Goal: Check status: Check status

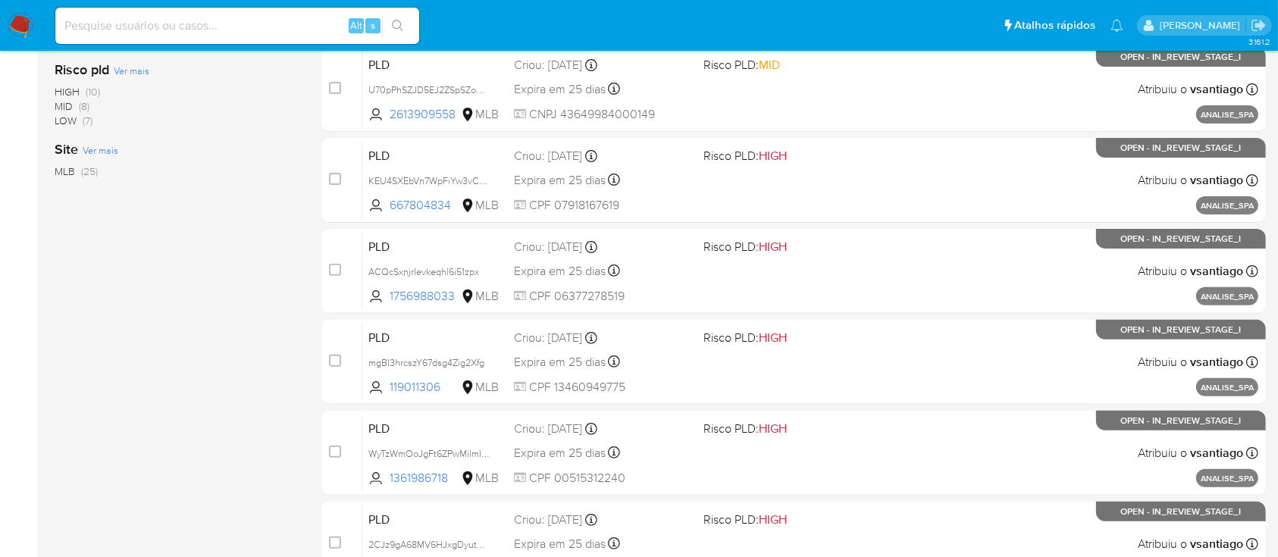
scroll to position [693, 0]
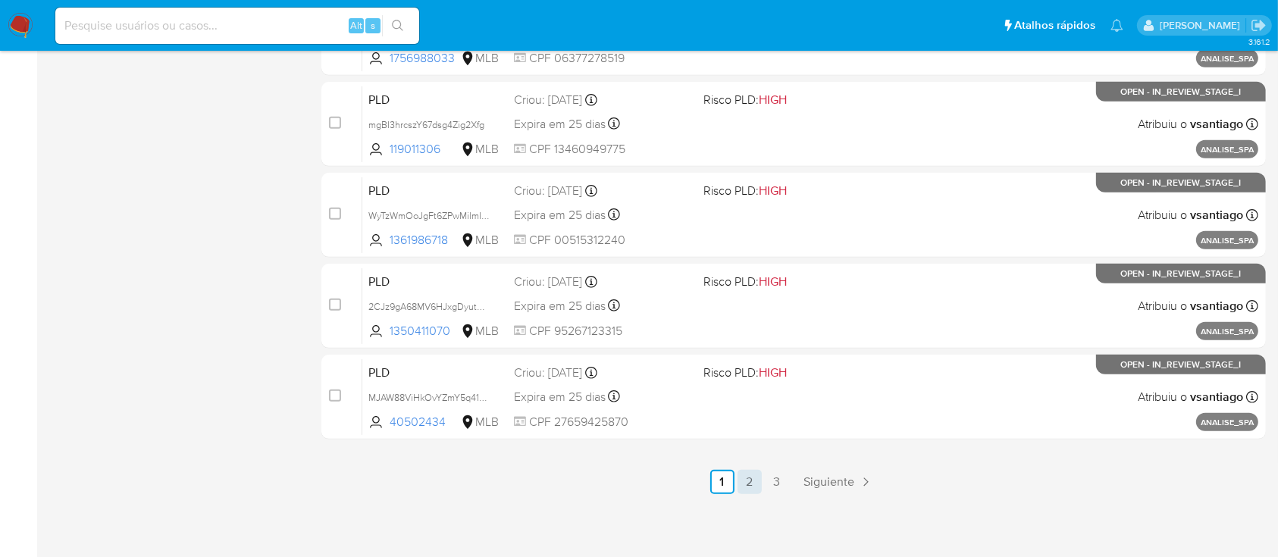
click at [748, 482] on link "2" at bounding box center [750, 482] width 24 height 24
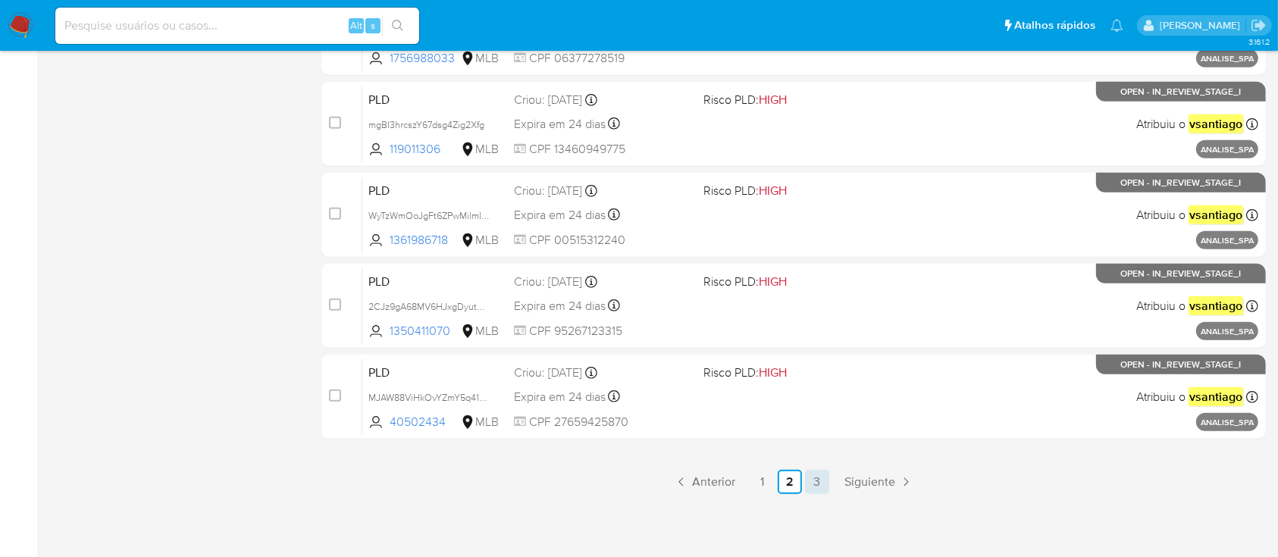
click at [820, 474] on link "3" at bounding box center [817, 482] width 24 height 24
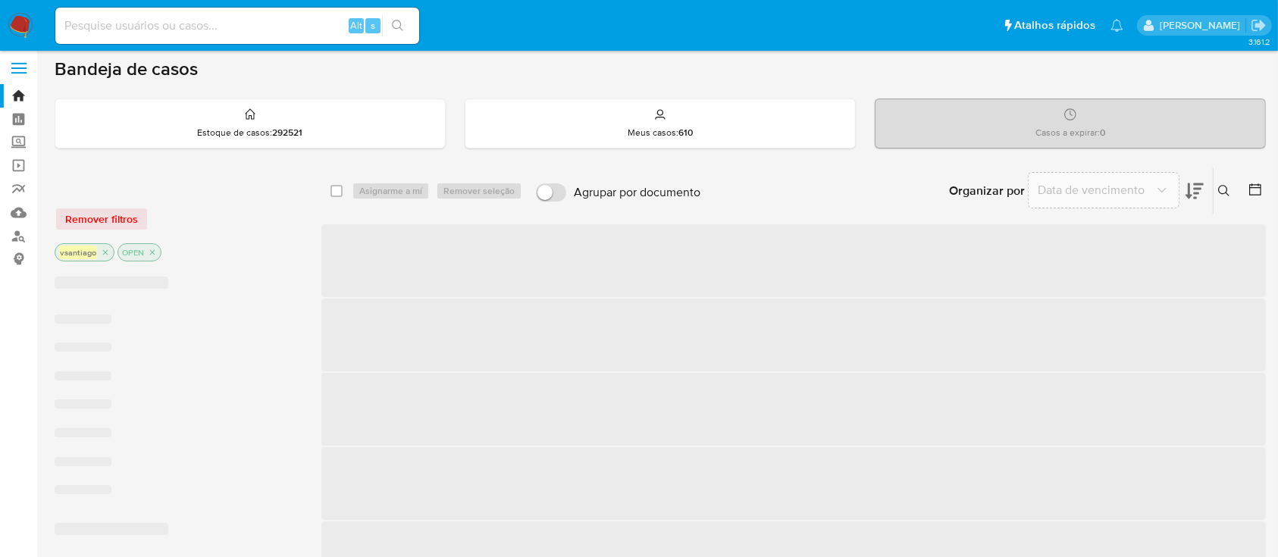
scroll to position [101, 0]
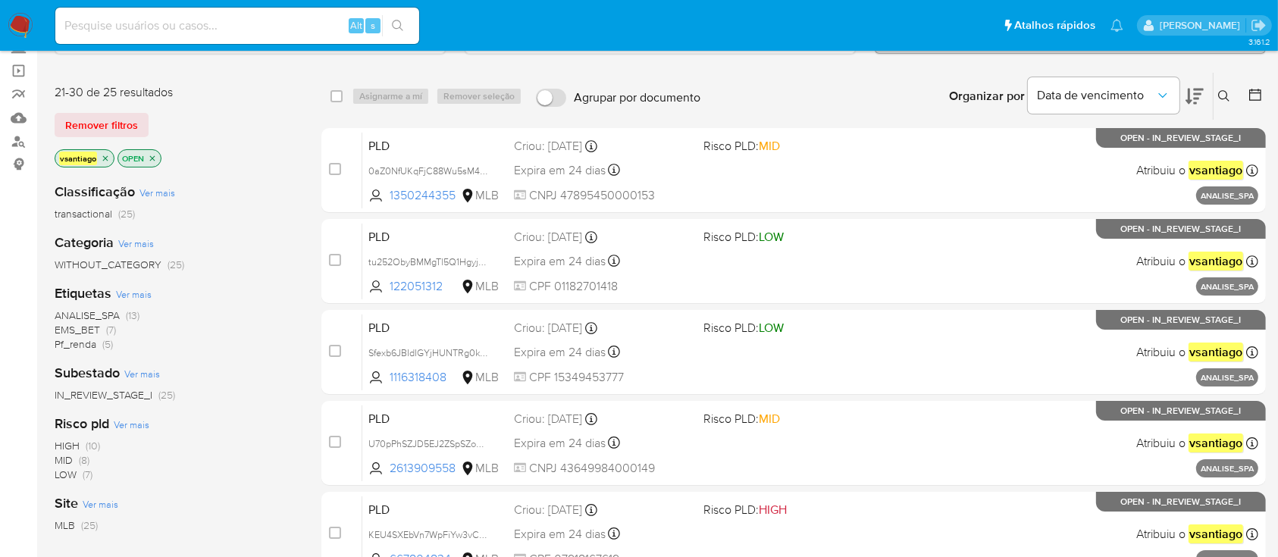
click at [253, 149] on div "vsantiago OPEN" at bounding box center [176, 159] width 243 height 21
click at [237, 27] on input at bounding box center [237, 26] width 364 height 20
paste input "klbHj0SuENpLSxMW4uN9pm9P"
type input "klbHj0SuENpLSxMW4uN9pm9P"
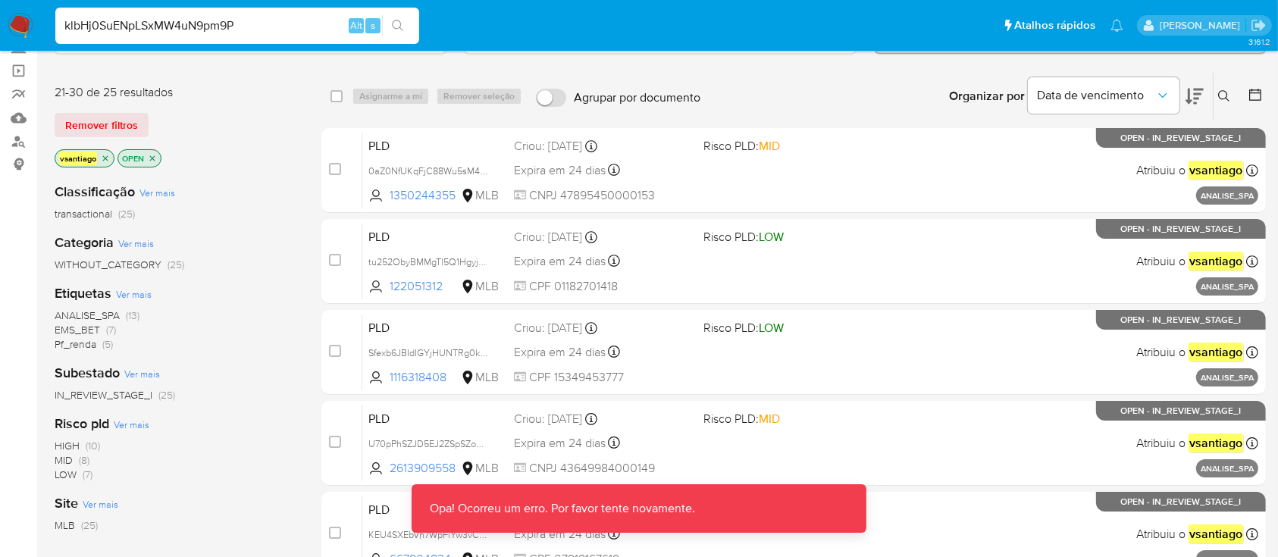
click at [285, 21] on input "klbHj0SuENpLSxMW4uN9pm9P" at bounding box center [237, 26] width 364 height 20
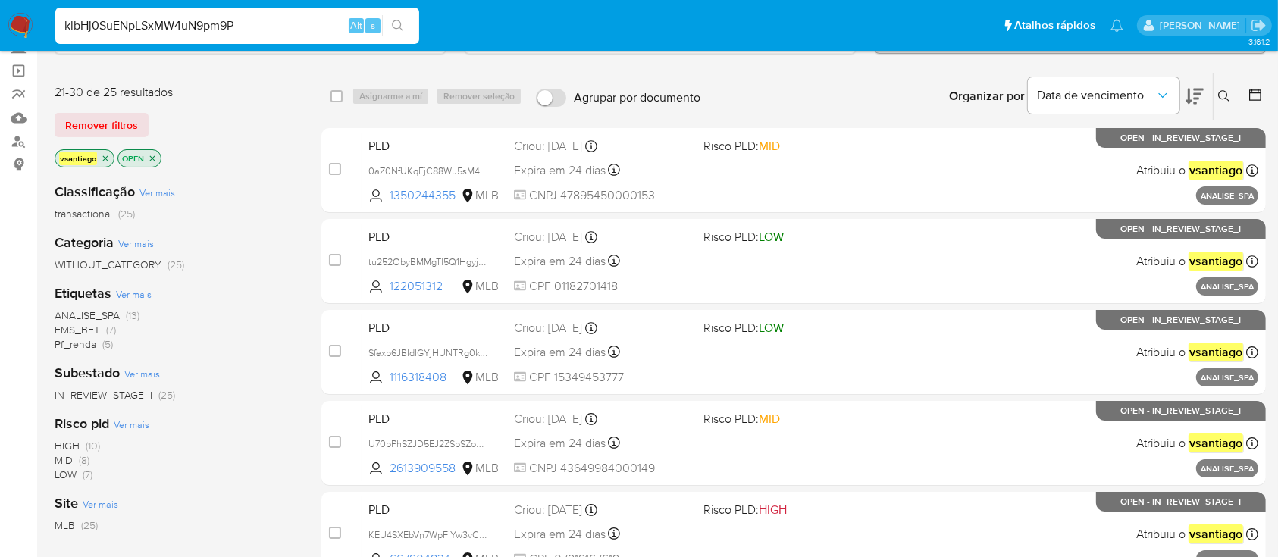
click at [1225, 90] on icon at bounding box center [1224, 95] width 11 height 11
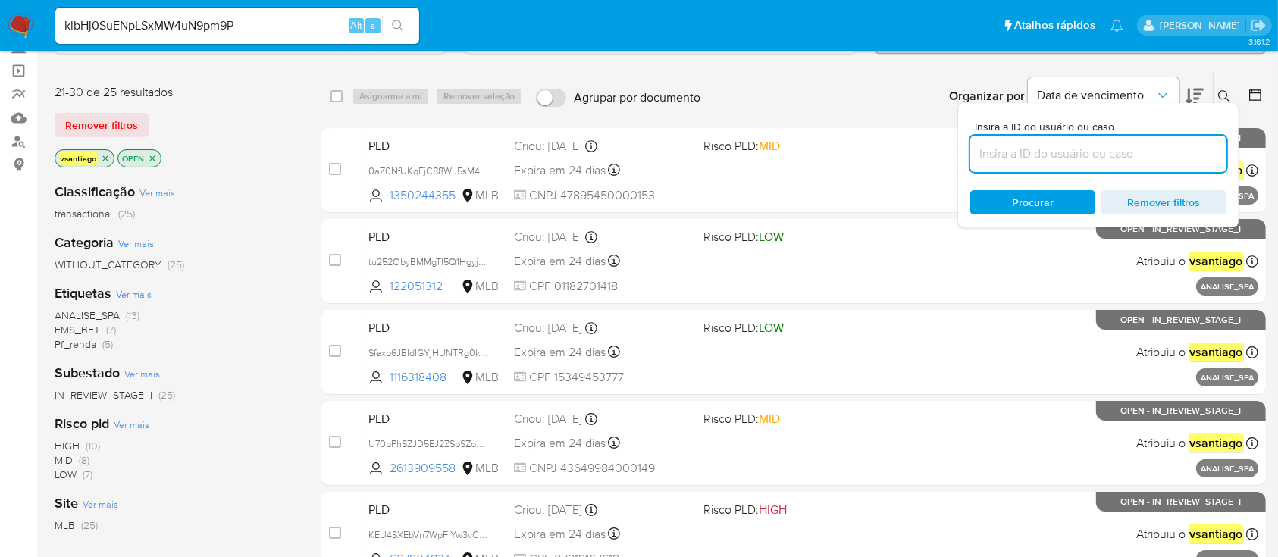
drag, startPoint x: 1027, startPoint y: 155, endPoint x: 1090, endPoint y: 161, distance: 64.0
click at [1029, 155] on input at bounding box center [1099, 154] width 256 height 20
click at [1066, 199] on span "Procurar" at bounding box center [1033, 202] width 104 height 21
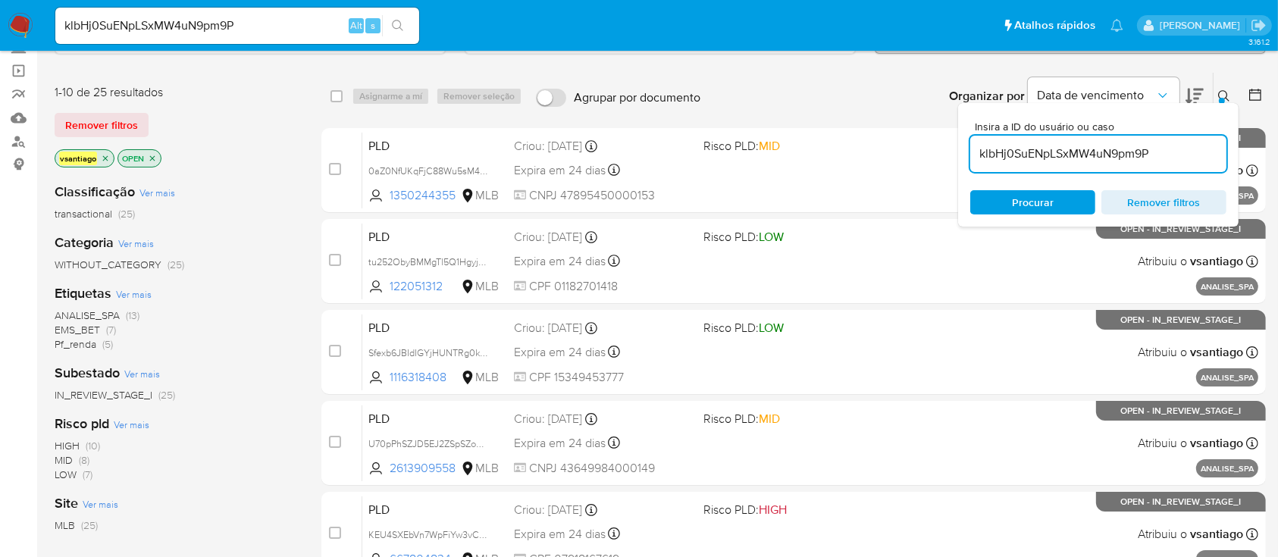
click at [1171, 157] on input "klbHj0SuENpLSxMW4uN9pm9P" at bounding box center [1099, 154] width 256 height 20
type input "klbHj0SuENpLSxMW4uN9pm9P"
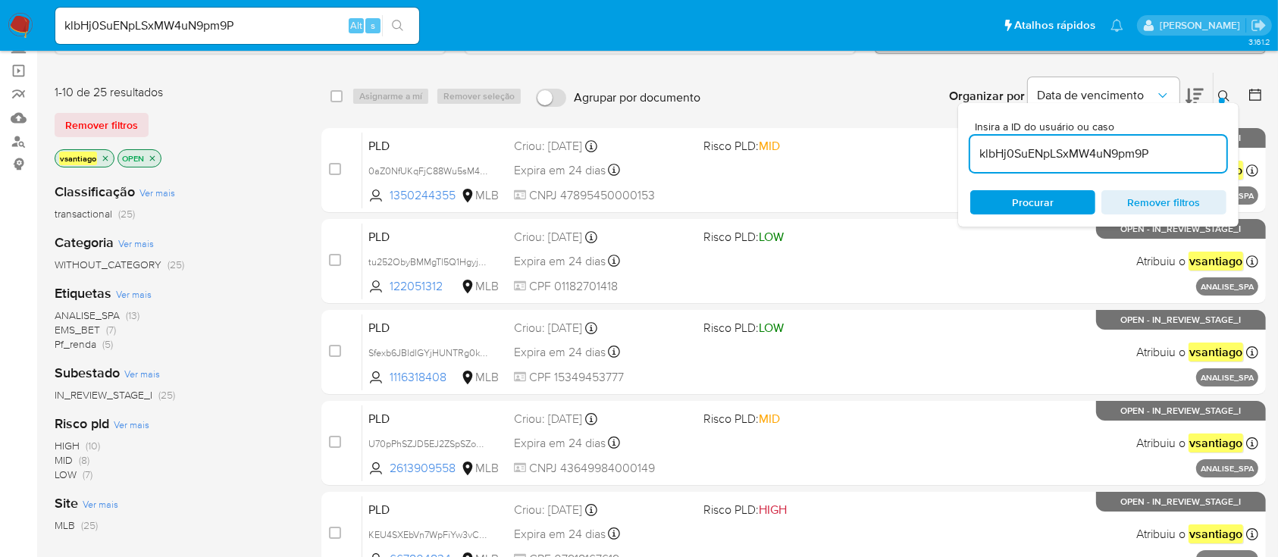
click at [1049, 201] on span "Procurar" at bounding box center [1033, 202] width 42 height 24
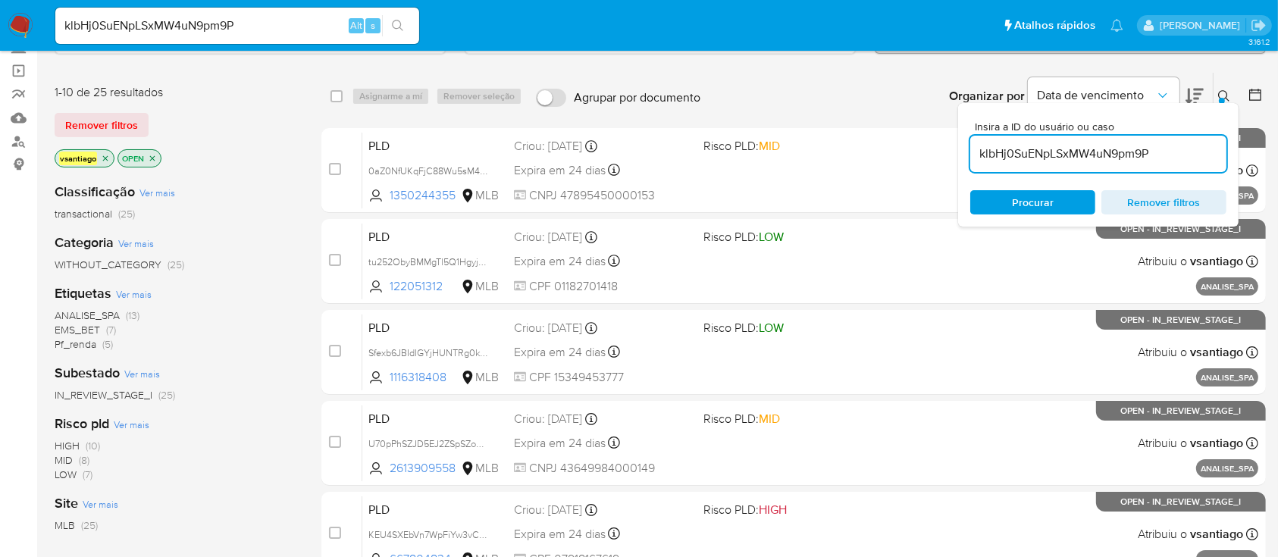
click at [1182, 155] on input "klbHj0SuENpLSxMW4uN9pm9P" at bounding box center [1099, 154] width 256 height 20
click at [1185, 152] on input "klbHj0SuENpLSxMW4uN9pm9P" at bounding box center [1099, 154] width 256 height 20
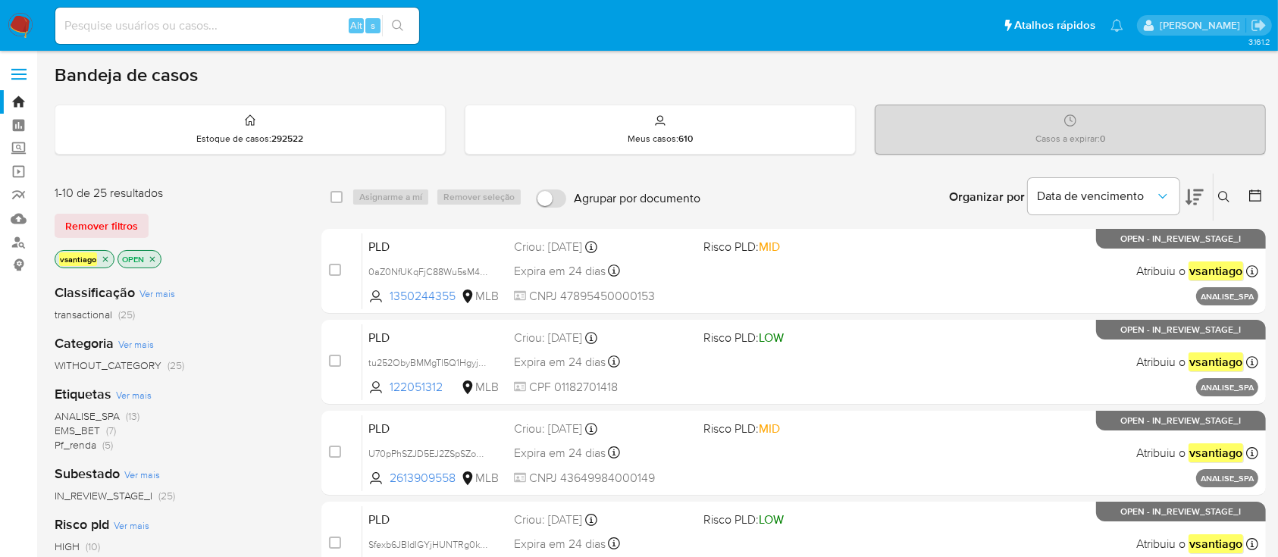
click at [1232, 199] on button at bounding box center [1226, 197] width 25 height 18
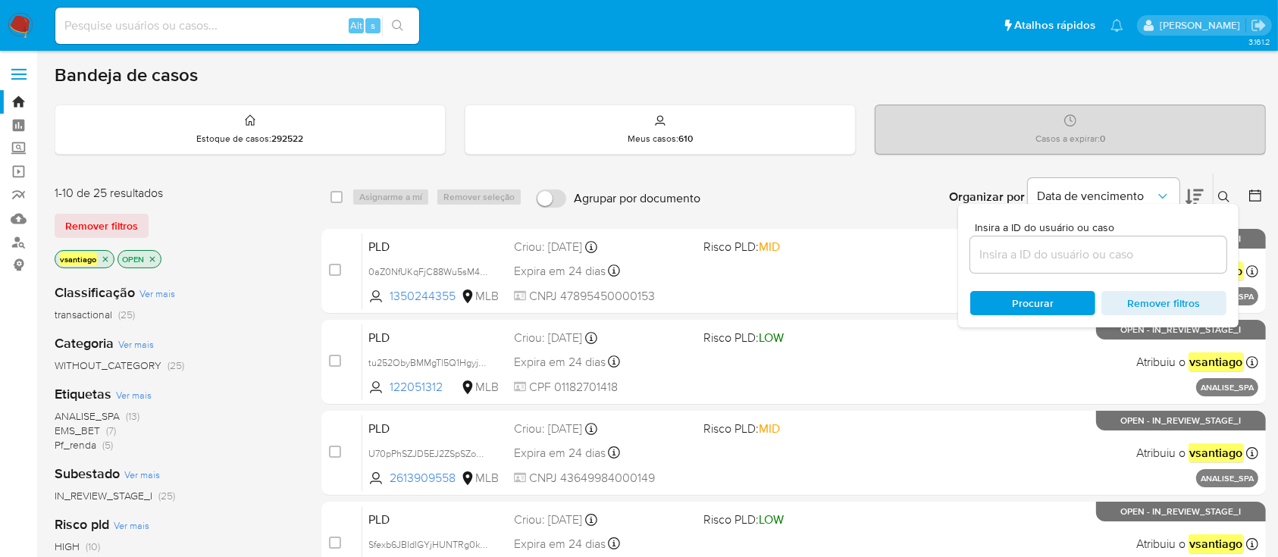
click at [1095, 249] on input at bounding box center [1099, 255] width 256 height 20
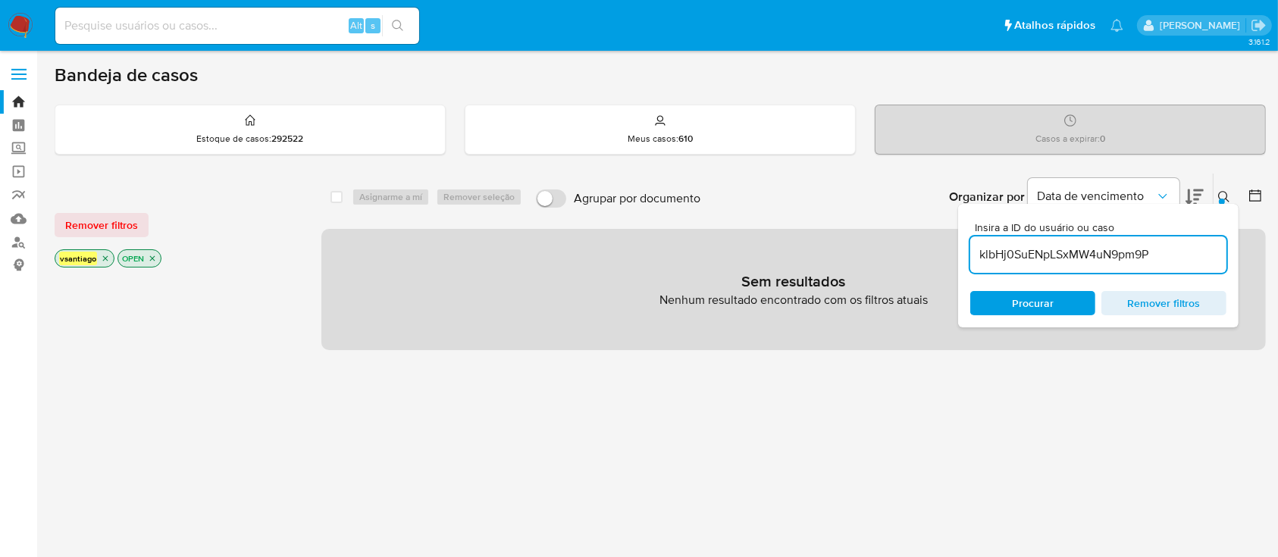
click at [1186, 252] on input "klbHj0SuENpLSxMW4uN9pm9P" at bounding box center [1099, 255] width 256 height 20
type input "klbHj0SuENpLSxMW4uN9pm9P"
click at [1028, 307] on span "Procurar" at bounding box center [1033, 303] width 42 height 24
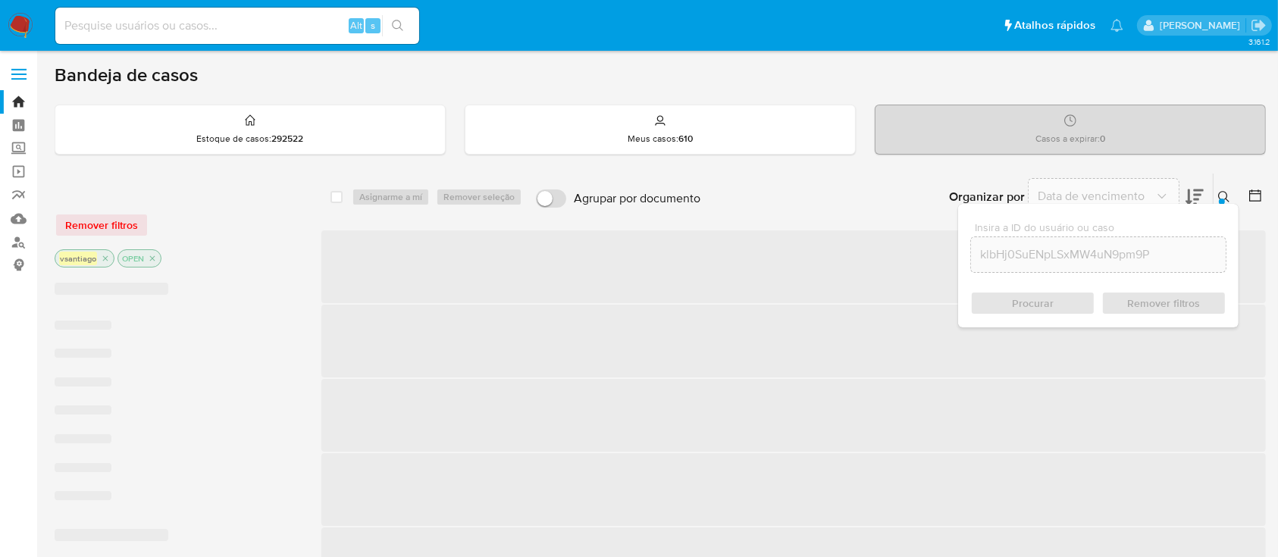
click at [845, 381] on span "‌" at bounding box center [794, 415] width 945 height 73
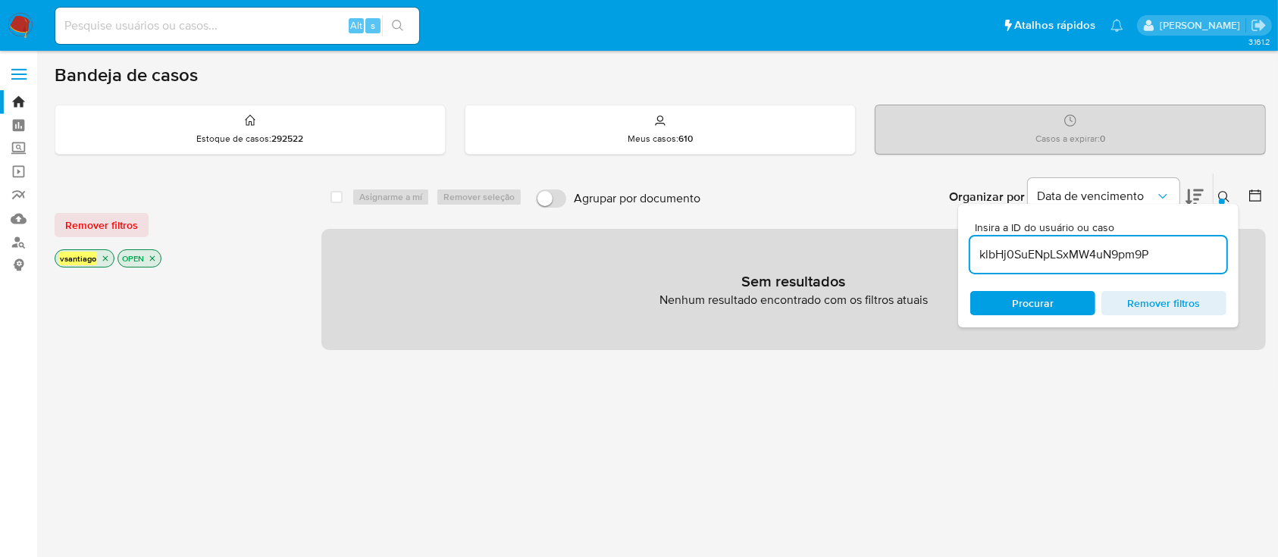
click at [223, 193] on div at bounding box center [176, 193] width 243 height 16
click at [1125, 254] on input "klbHj0SuENpLSxMW4uN9pm9P" at bounding box center [1099, 255] width 256 height 20
click at [905, 179] on div "Organizar por Data de vencimento Os resultados não podem ser classificados enqu…" at bounding box center [987, 197] width 558 height 47
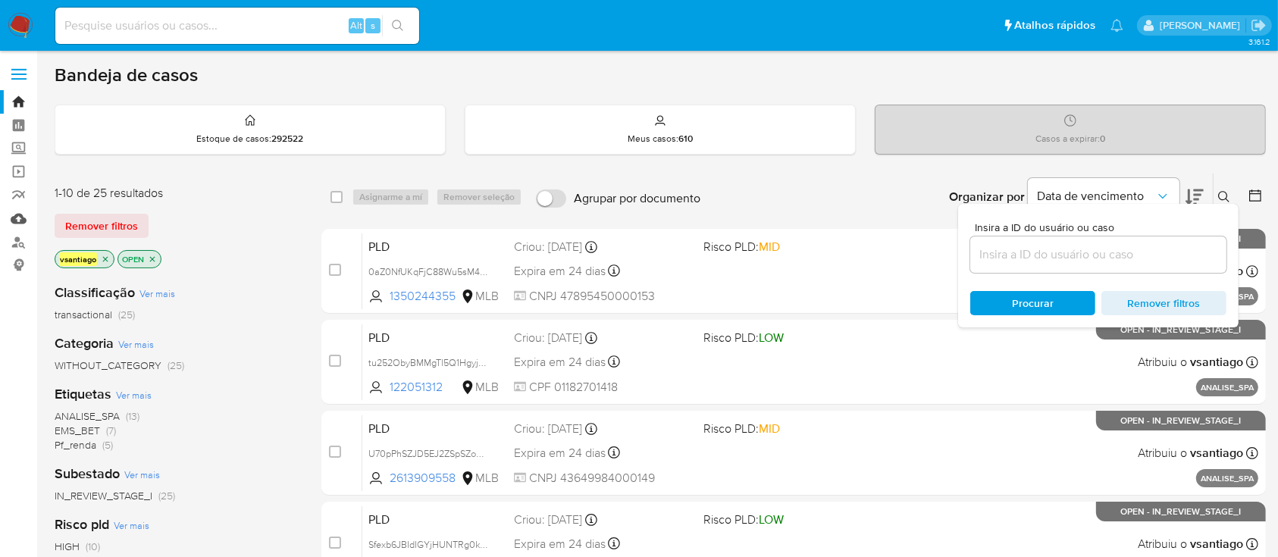
click at [20, 218] on link "Mulan" at bounding box center [90, 219] width 180 height 24
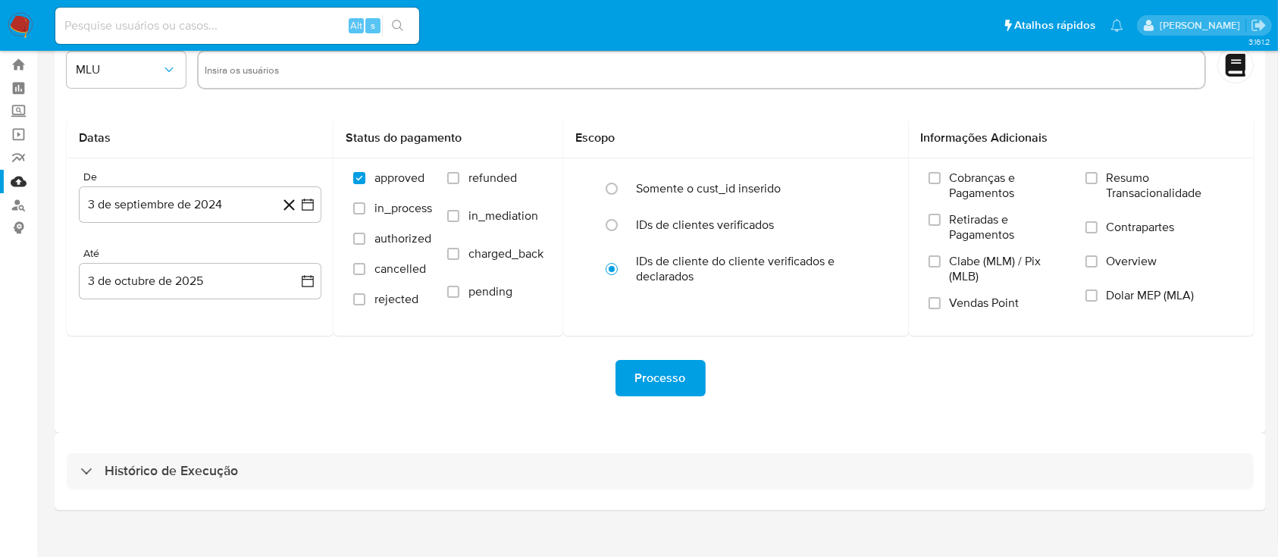
scroll to position [55, 0]
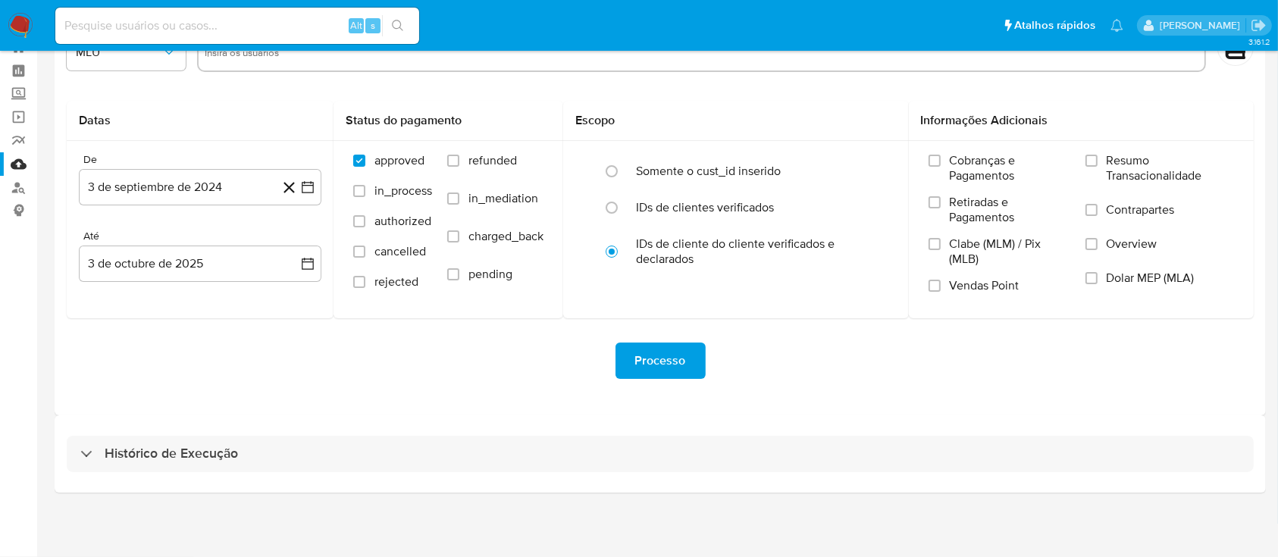
click at [732, 475] on div "Histórico de Execução" at bounding box center [661, 454] width 1212 height 77
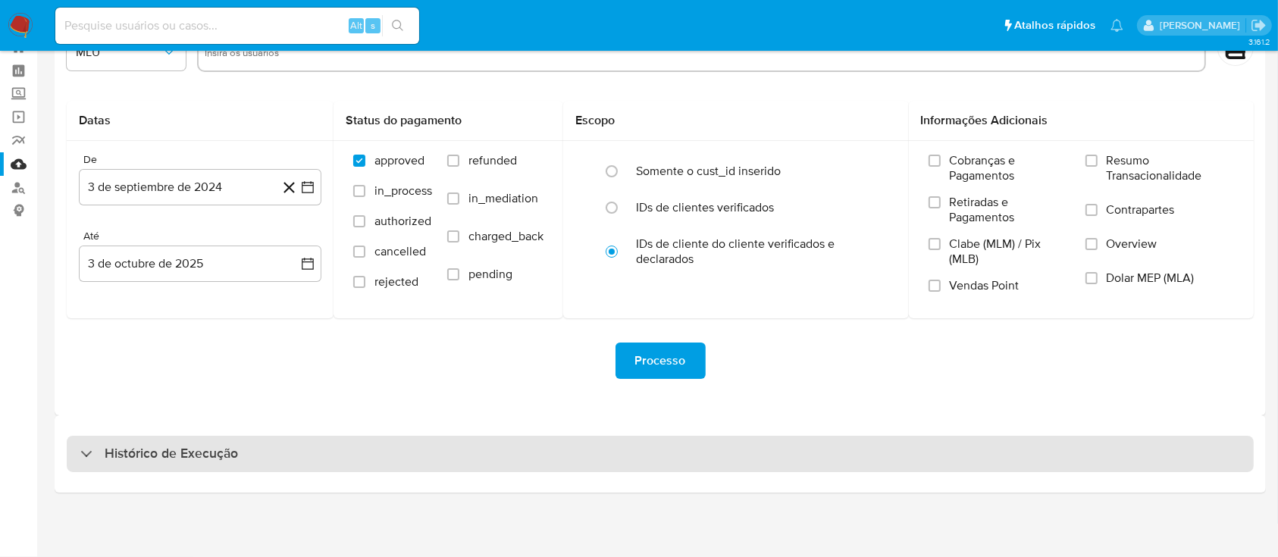
click at [736, 470] on div "Histórico de Execução" at bounding box center [660, 454] width 1187 height 36
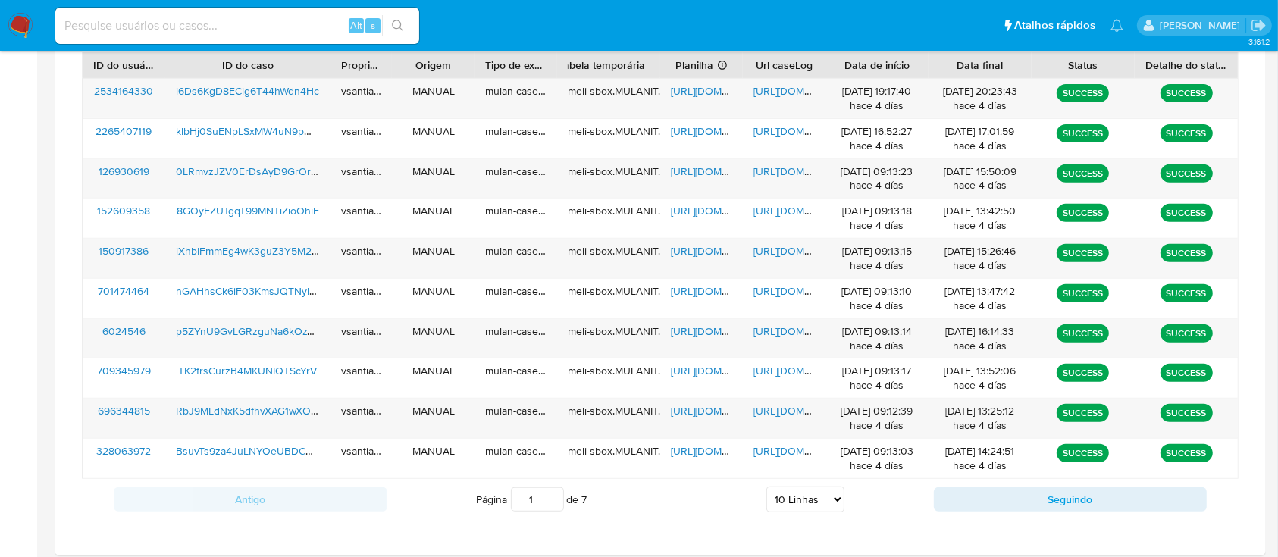
scroll to position [626, 0]
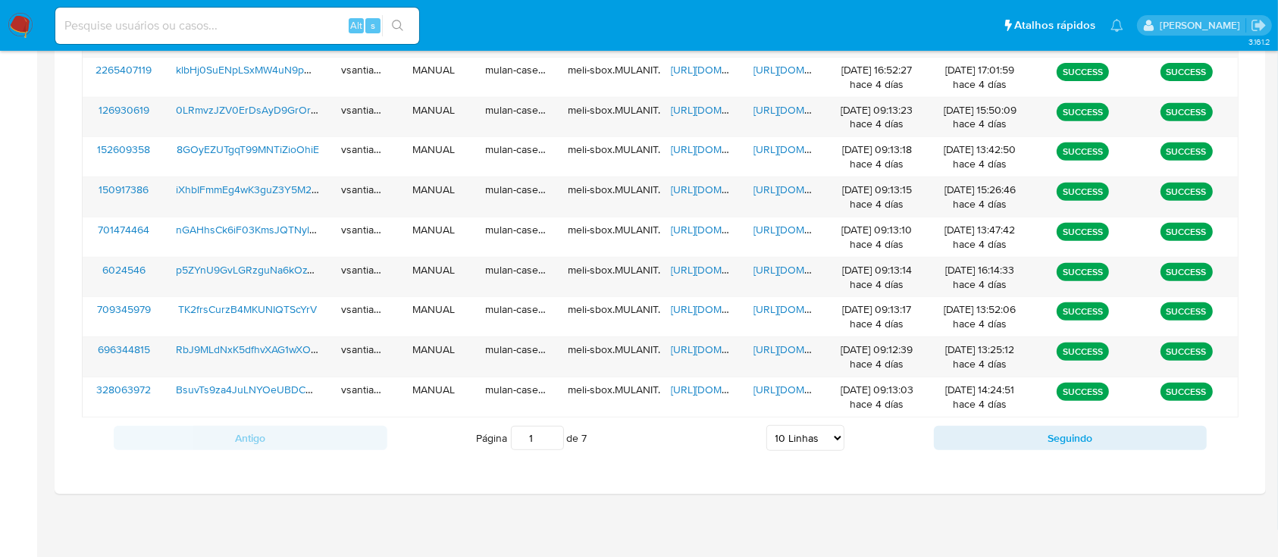
drag, startPoint x: 819, startPoint y: 434, endPoint x: 819, endPoint y: 450, distance: 16.7
click at [819, 434] on select "5 Linhas 10 Linhas 20 Linhas 25 Linhas 50 Linhas 100 Linhas" at bounding box center [806, 438] width 78 height 26
click at [816, 439] on select "5 Linhas 10 Linhas 20 Linhas 25 Linhas 50 Linhas 100 Linhas" at bounding box center [806, 438] width 78 height 26
select select "100"
click at [767, 425] on select "5 Linhas 10 Linhas 20 Linhas 25 Linhas 50 Linhas 100 Linhas" at bounding box center [806, 438] width 78 height 26
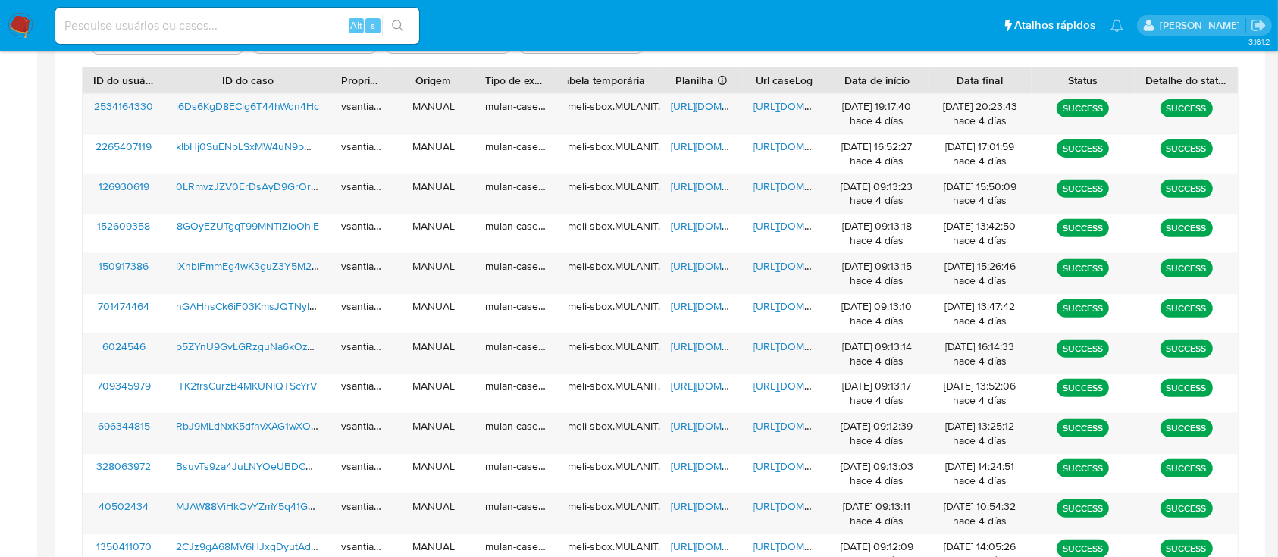
scroll to position [425, 0]
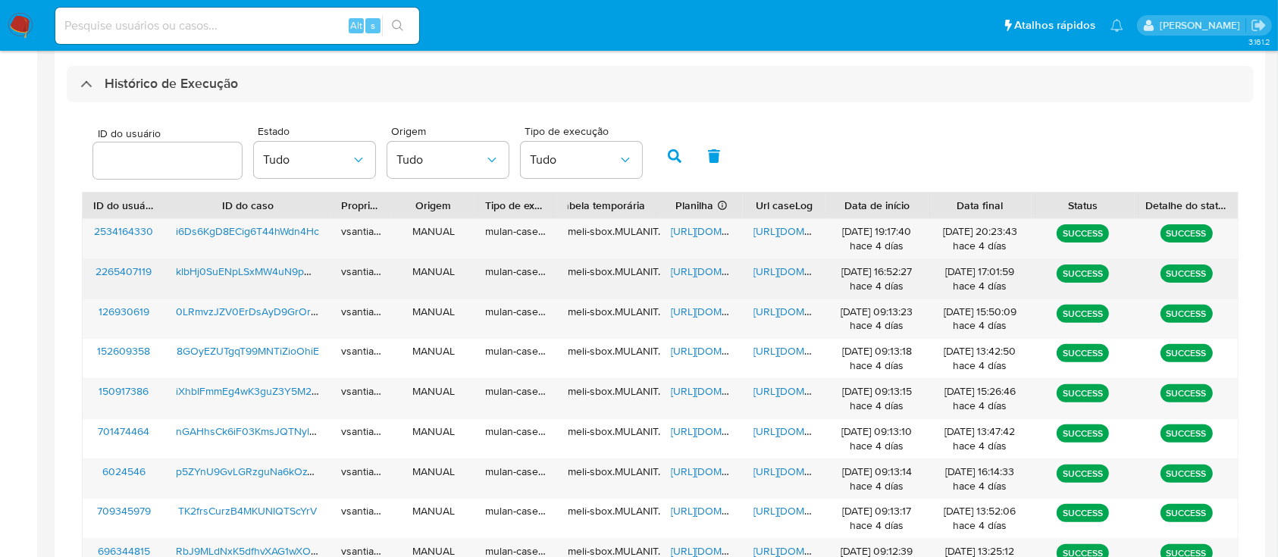
click at [270, 272] on span "klbHj0SuENpLSxMW4uN9pm9P" at bounding box center [250, 271] width 149 height 15
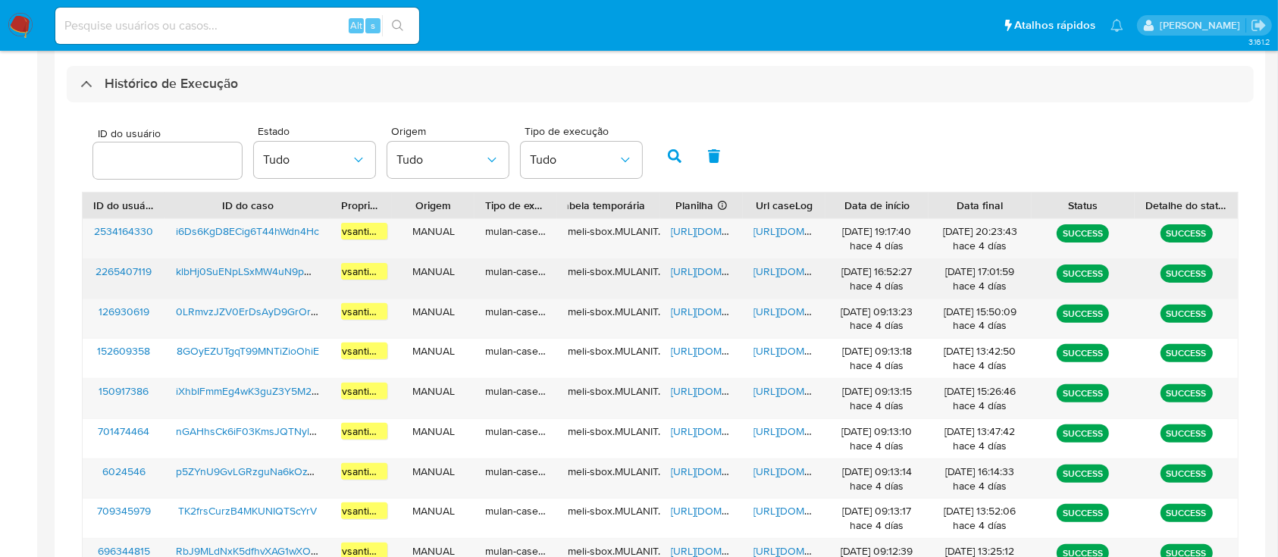
click at [687, 276] on span "https://docs.google.com/spreadsheets/d/1ZsdKHvUbAgrNIVg9pvrc8CJAj--tGhwXAFskD3_…" at bounding box center [723, 271] width 105 height 15
click at [803, 270] on span "https://docs.google.com/document/d/1b7bX3FDop9G2CH4PgemjR4j46zqYy9Ssf8XVqHWmBPI…" at bounding box center [806, 271] width 105 height 15
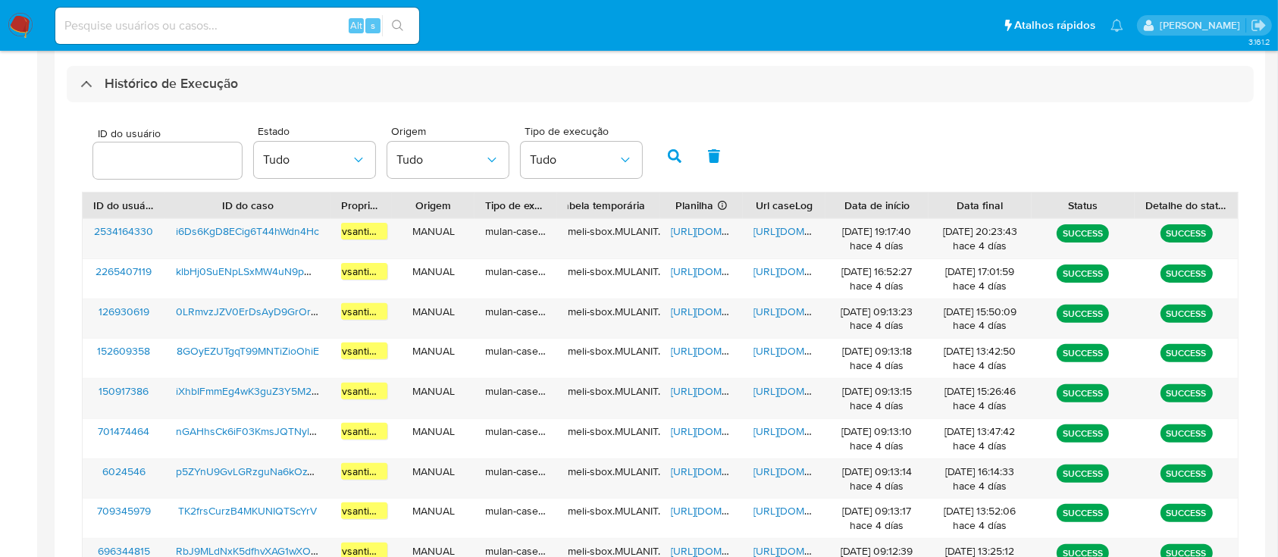
click at [25, 24] on img at bounding box center [21, 26] width 26 height 26
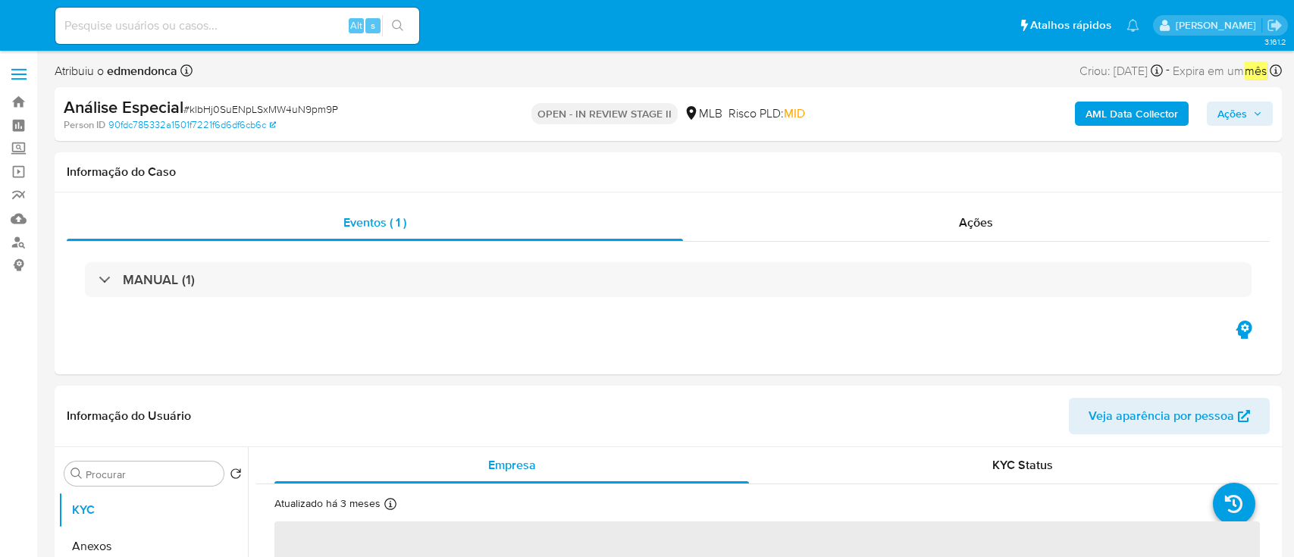
select select "10"
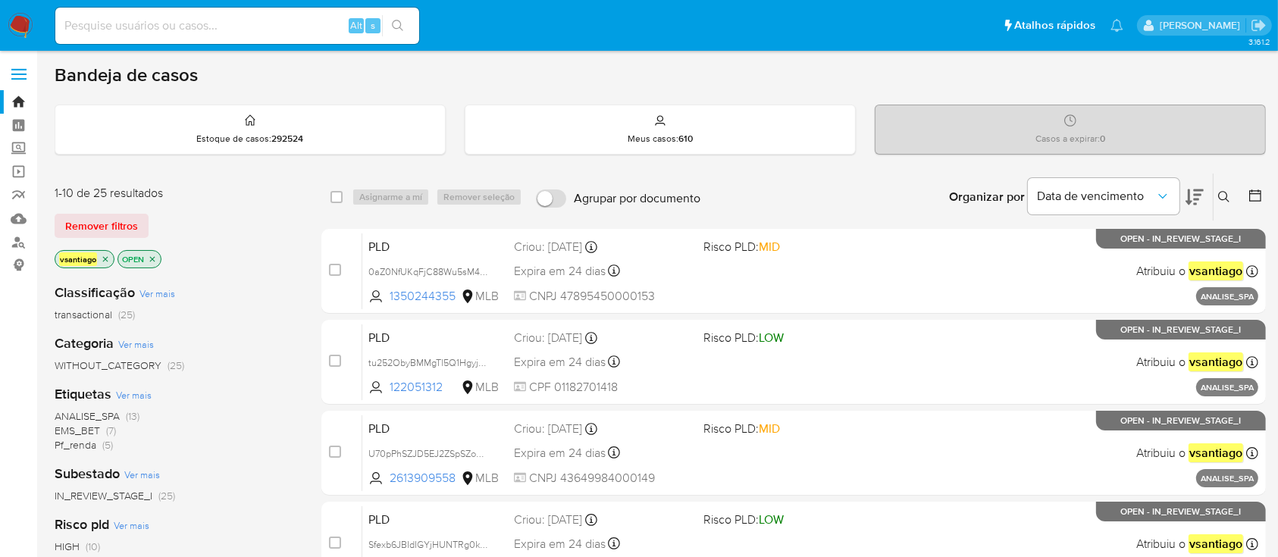
click at [251, 290] on div "Classificação Ver mais transactional (25)" at bounding box center [176, 303] width 243 height 39
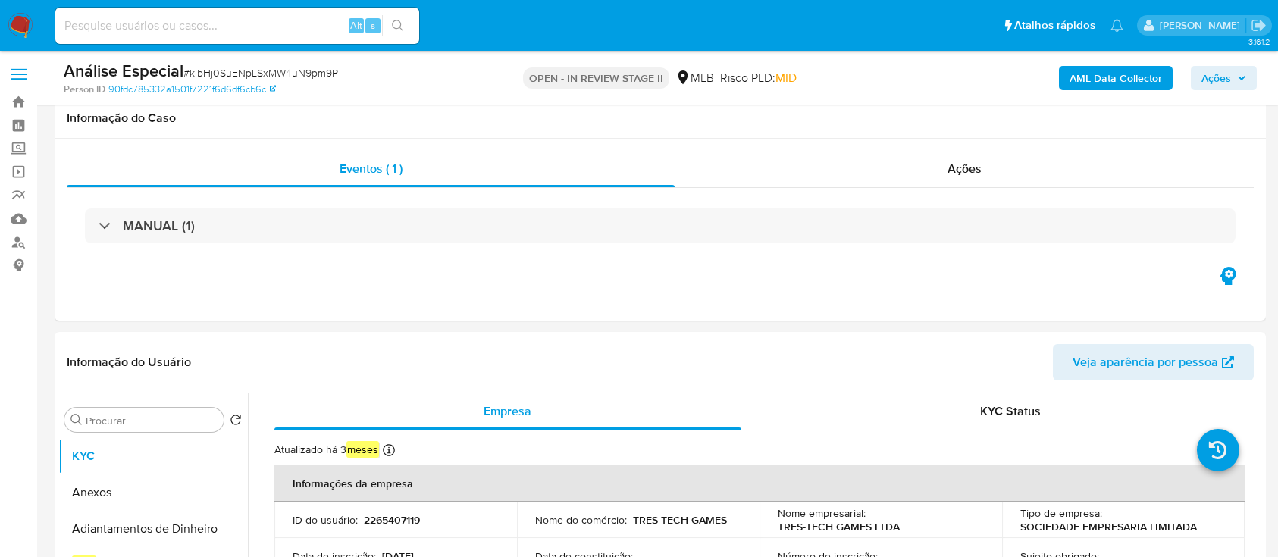
select select "10"
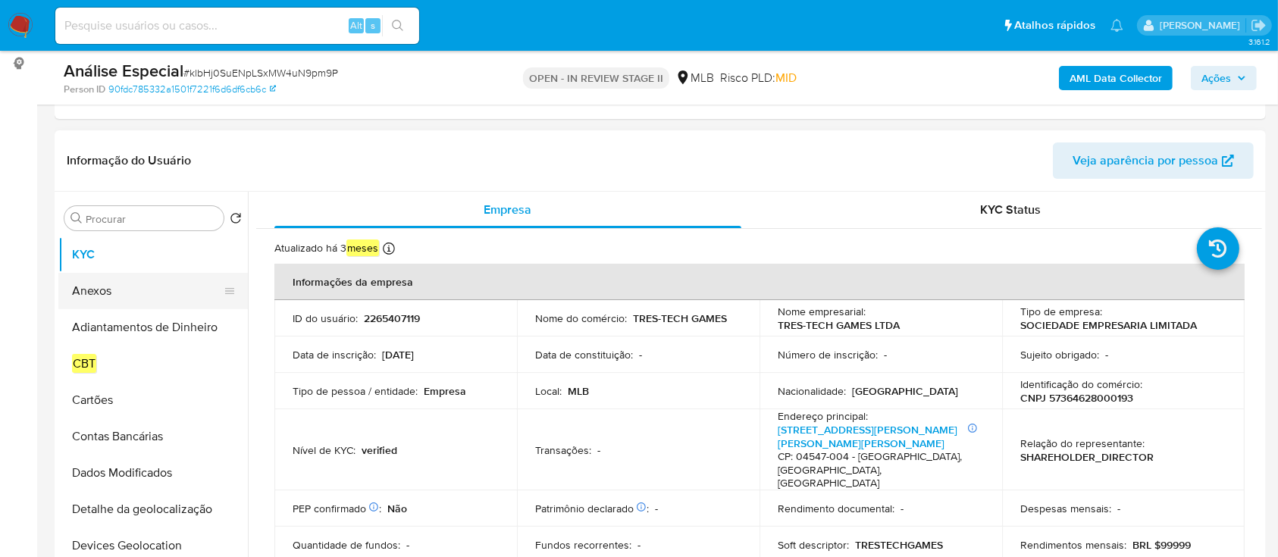
click at [103, 294] on button "Anexos" at bounding box center [146, 291] width 177 height 36
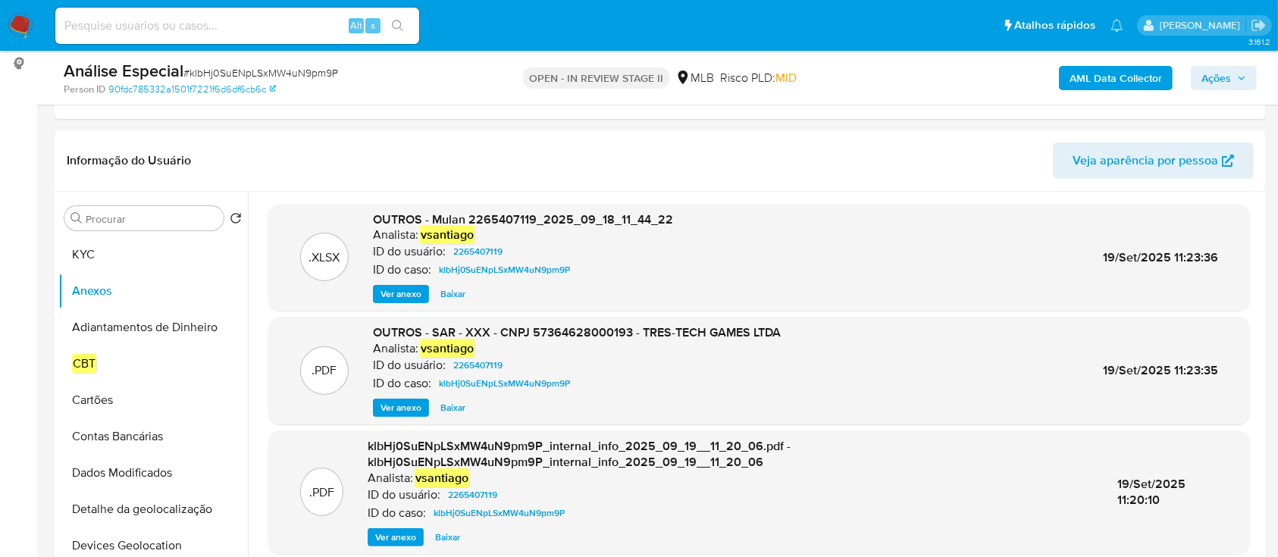
click at [1132, 77] on b "AML Data Collector" at bounding box center [1116, 78] width 93 height 24
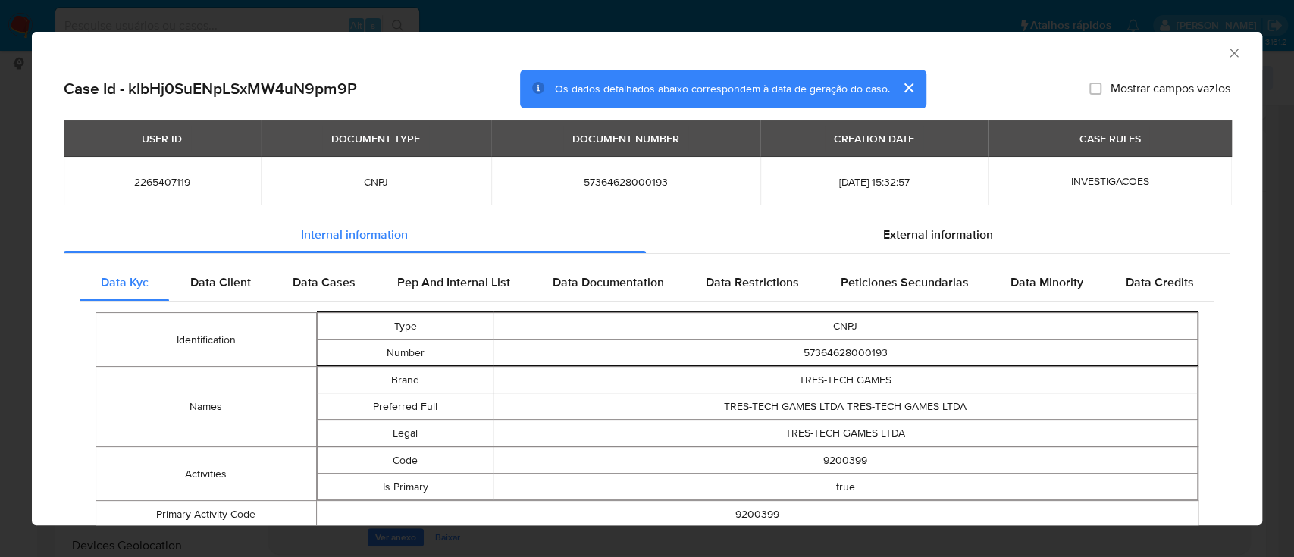
click at [170, 149] on div "USER ID" at bounding box center [162, 139] width 58 height 26
click at [1227, 52] on icon "Fechar a janela" at bounding box center [1234, 52] width 15 height 15
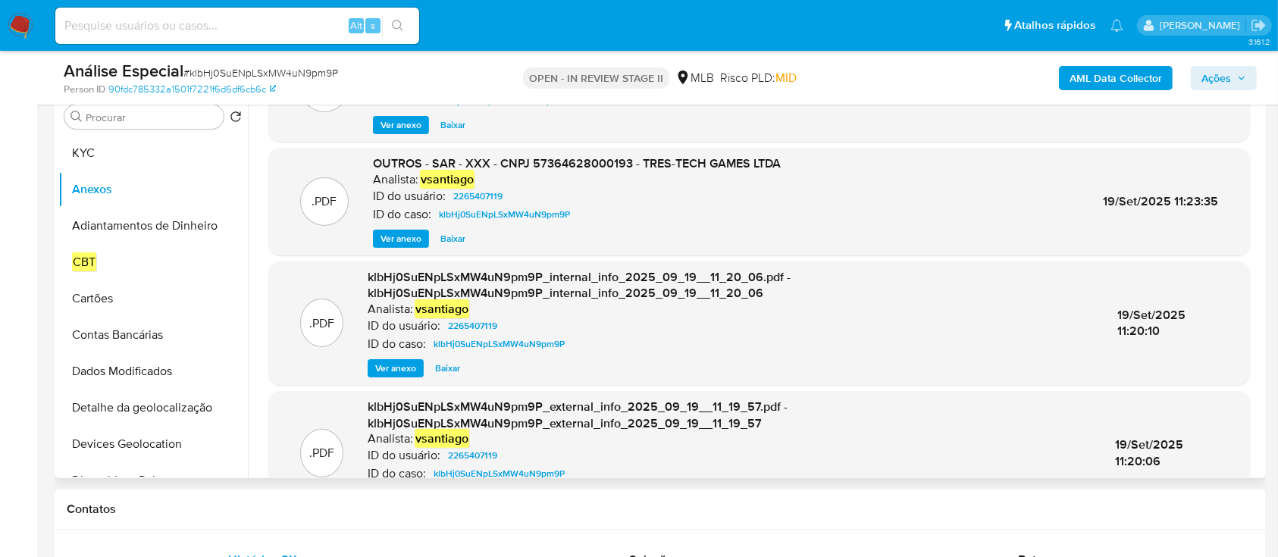
scroll to position [0, 0]
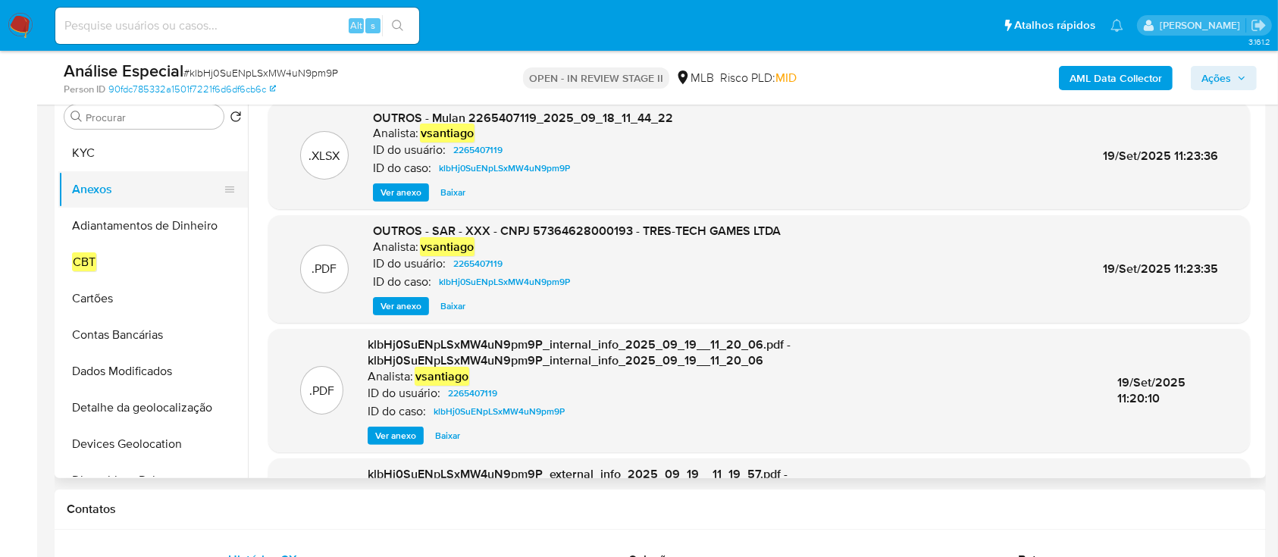
click at [101, 180] on button "Anexos" at bounding box center [146, 189] width 177 height 36
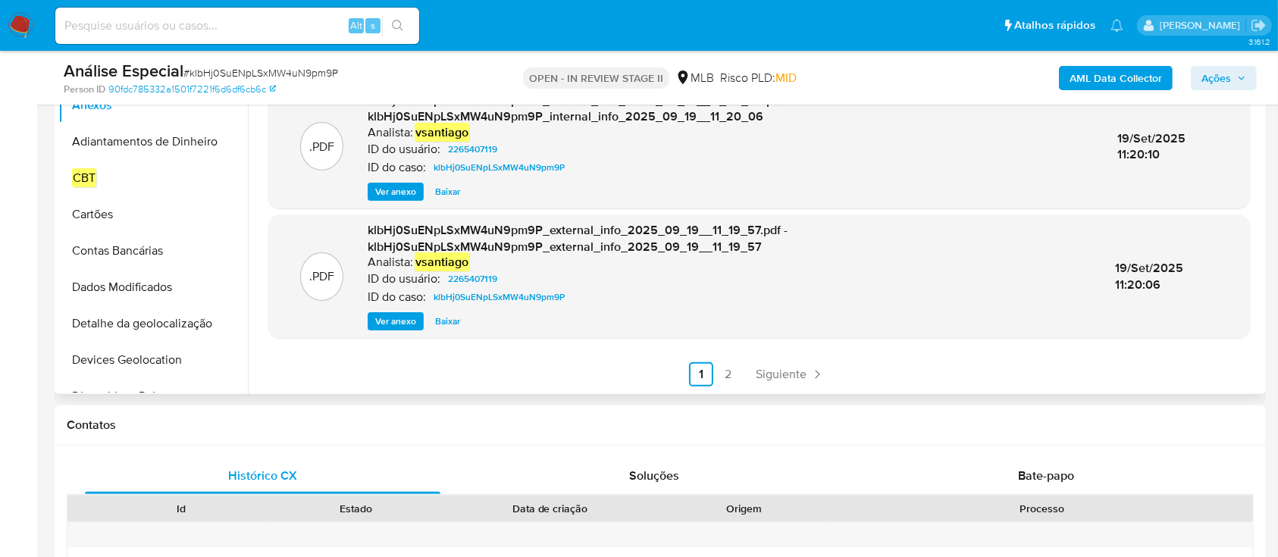
scroll to position [303, 0]
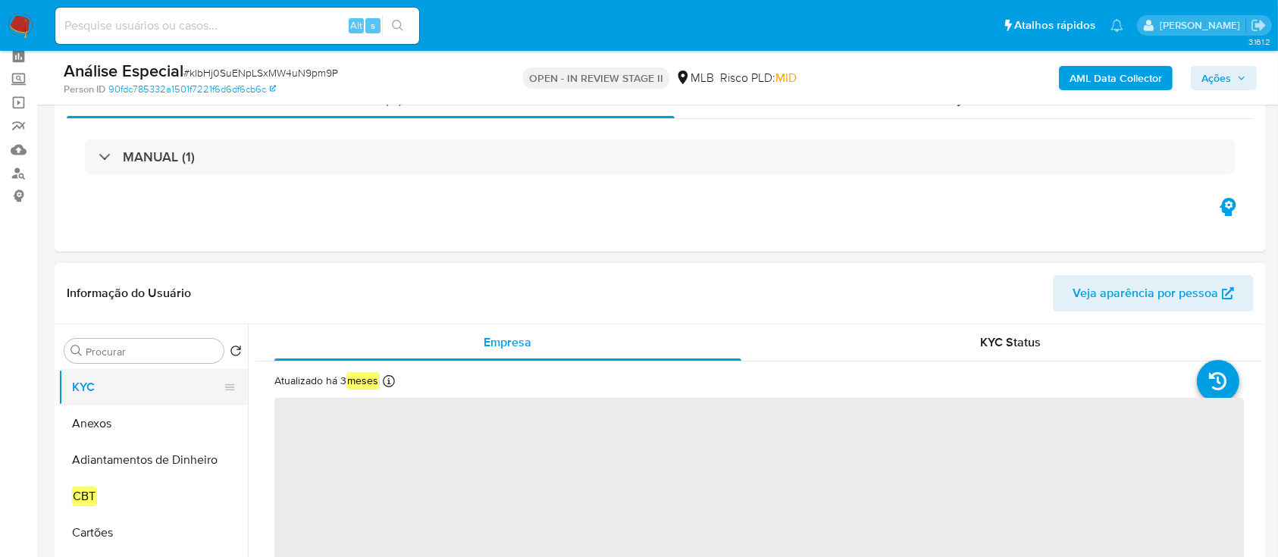
scroll to position [101, 0]
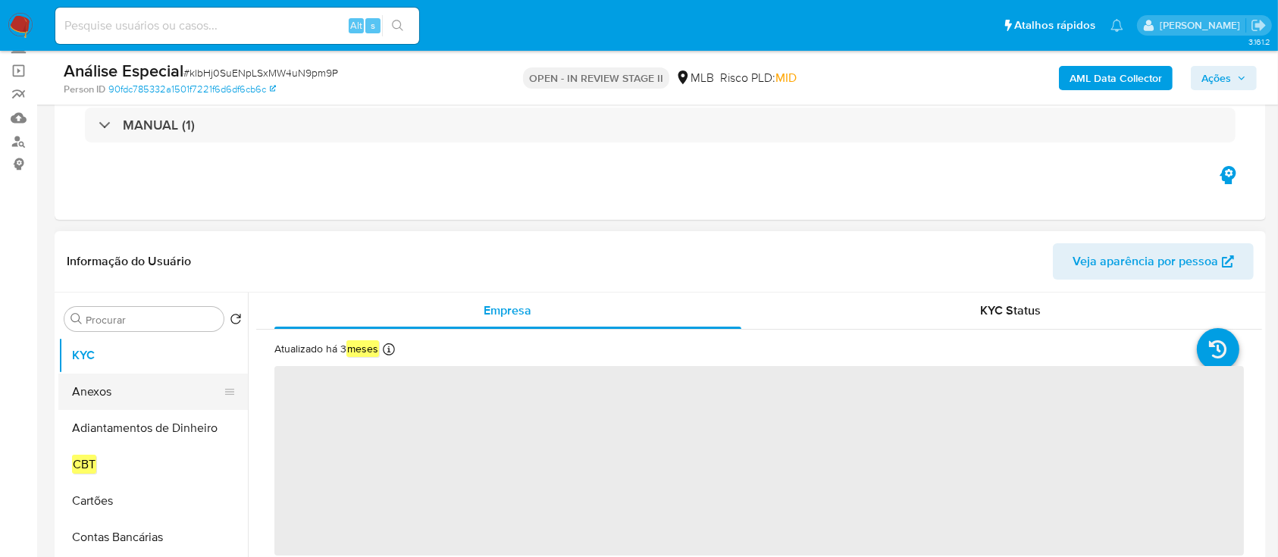
select select "10"
click at [149, 397] on button "Anexos" at bounding box center [146, 392] width 177 height 36
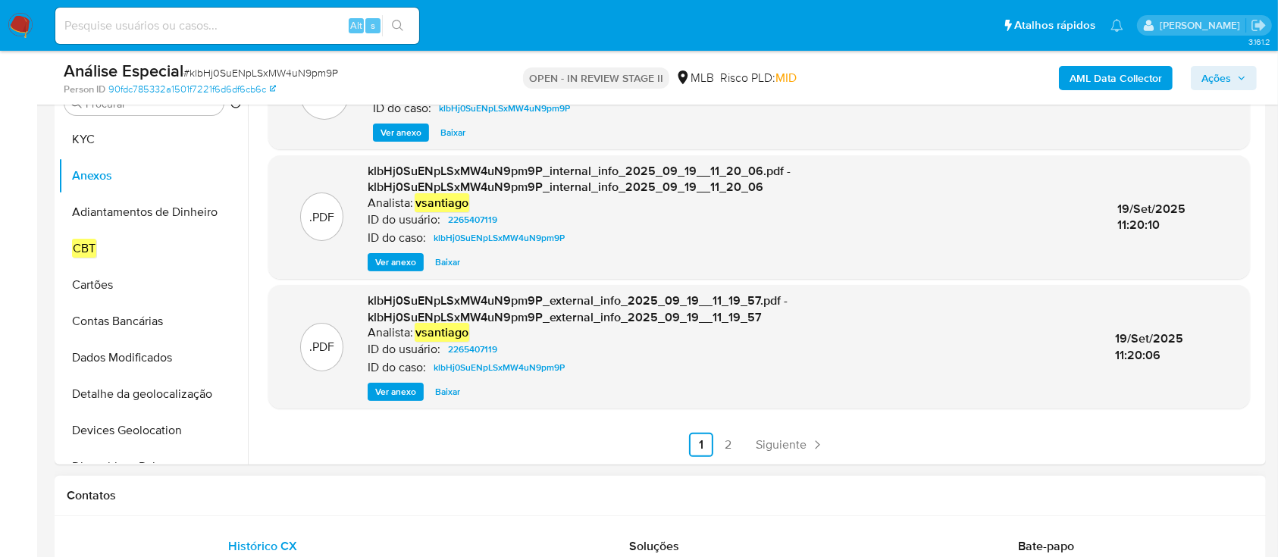
scroll to position [505, 0]
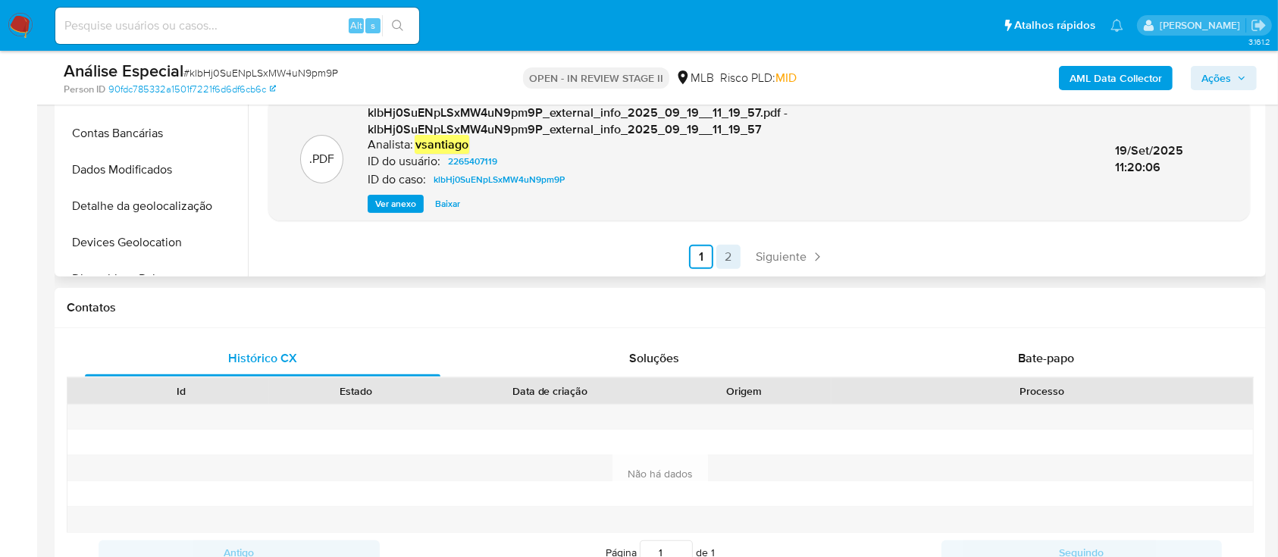
click at [722, 258] on link "2" at bounding box center [729, 257] width 24 height 24
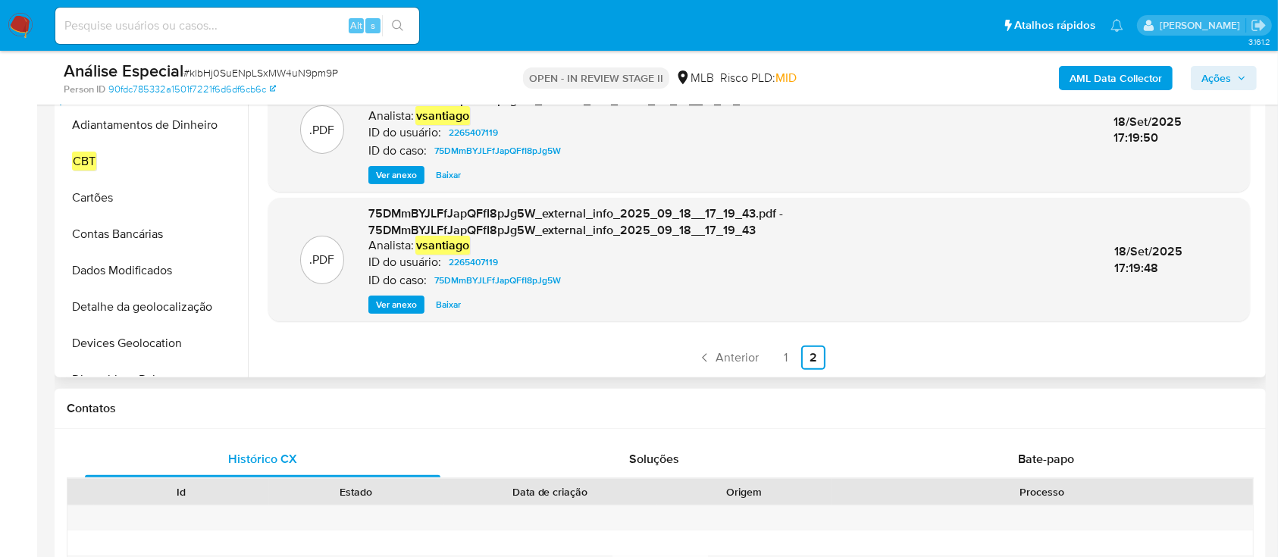
scroll to position [607, 0]
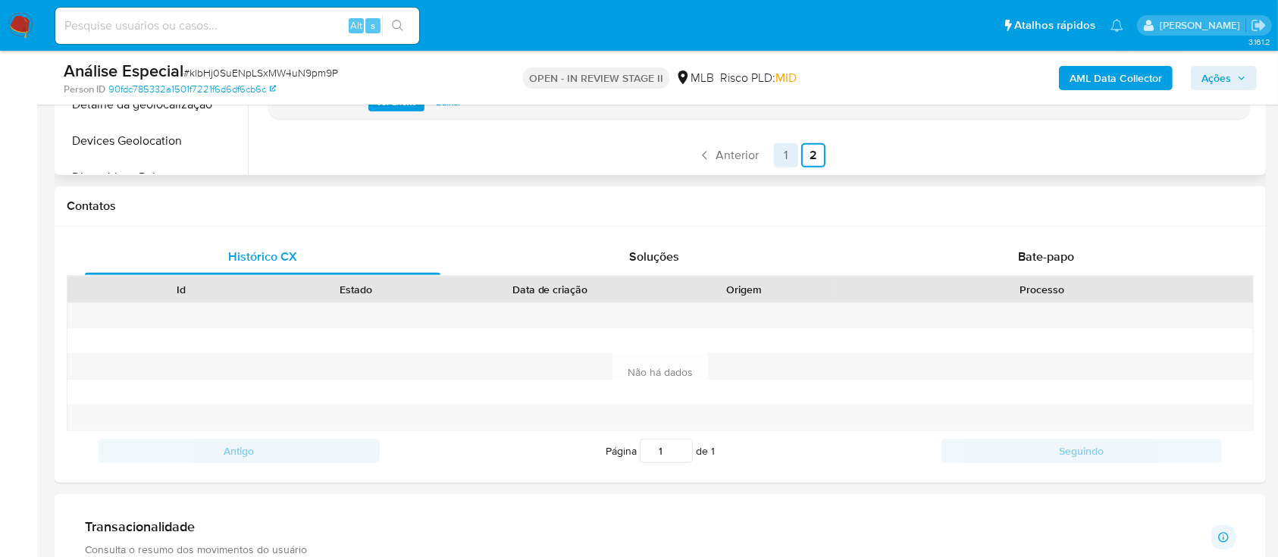
click at [784, 156] on link "1" at bounding box center [786, 155] width 24 height 24
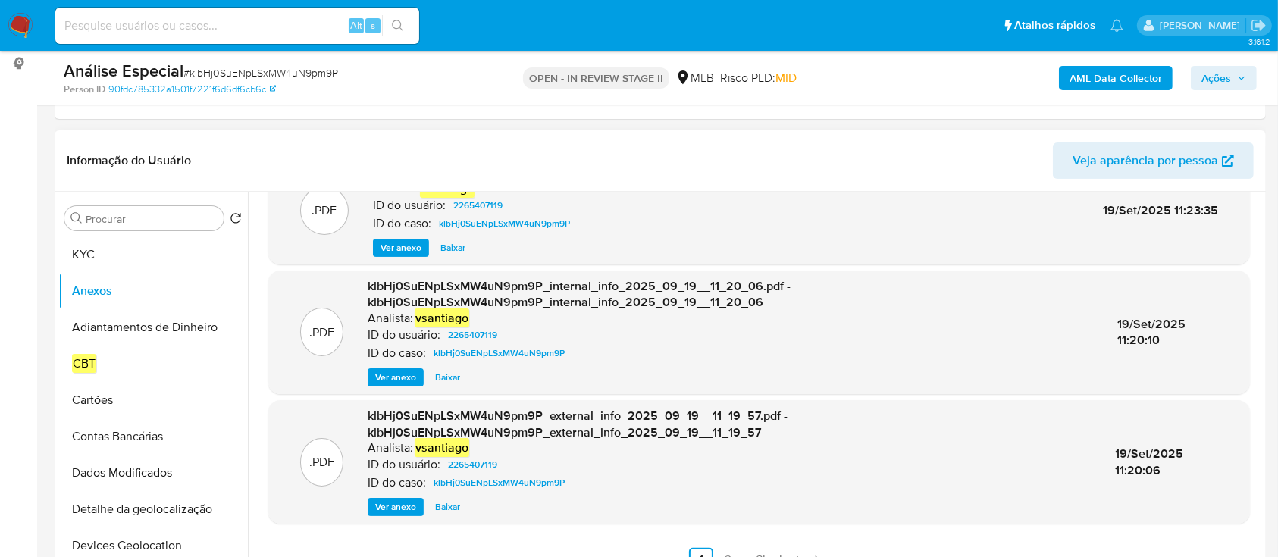
scroll to position [0, 0]
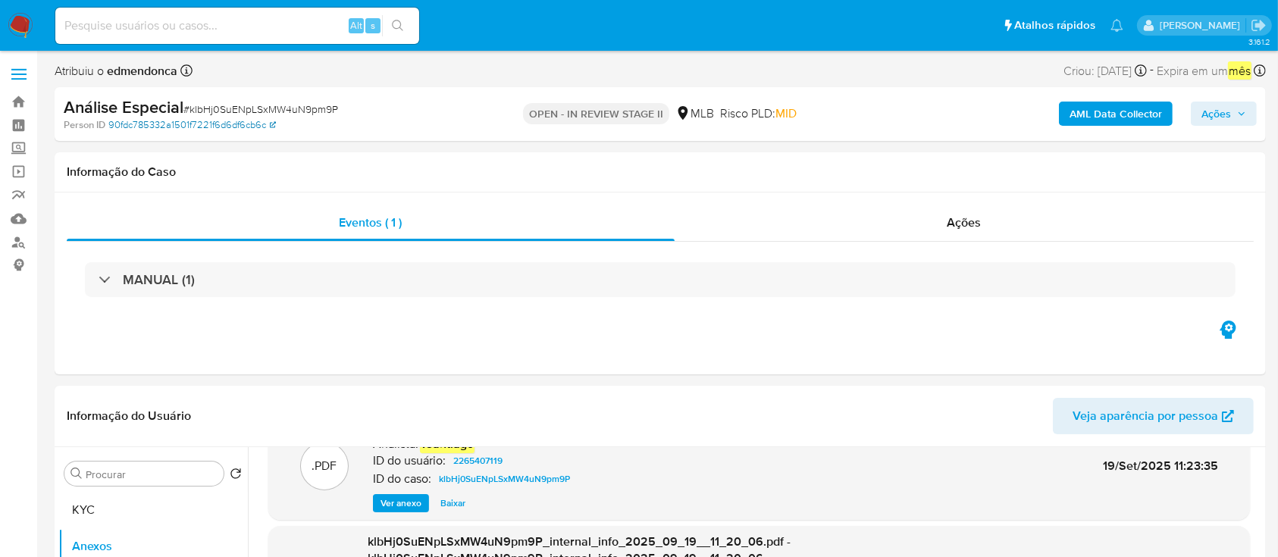
click at [224, 125] on link "90fdc785332a1501f7221f6d6df6cb6c" at bounding box center [192, 125] width 168 height 14
click at [663, 73] on div "Atribuiu o edmendonca Asignado el: 18/09/2025 12:32:57 Criou: 18/09/2025 Criou:…" at bounding box center [661, 74] width 1212 height 27
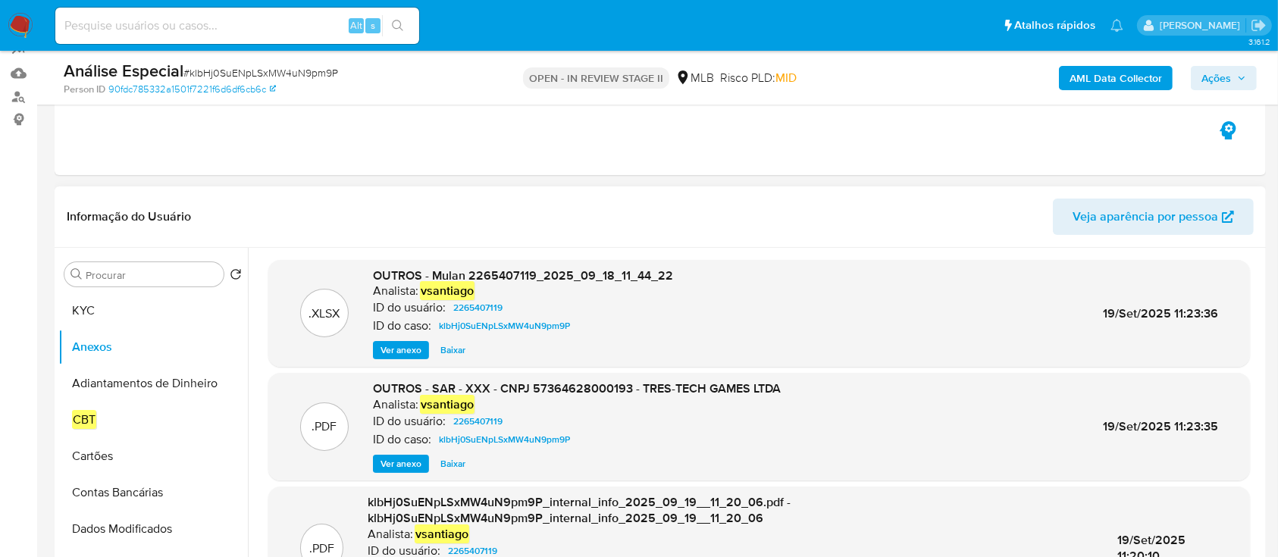
scroll to position [101, 0]
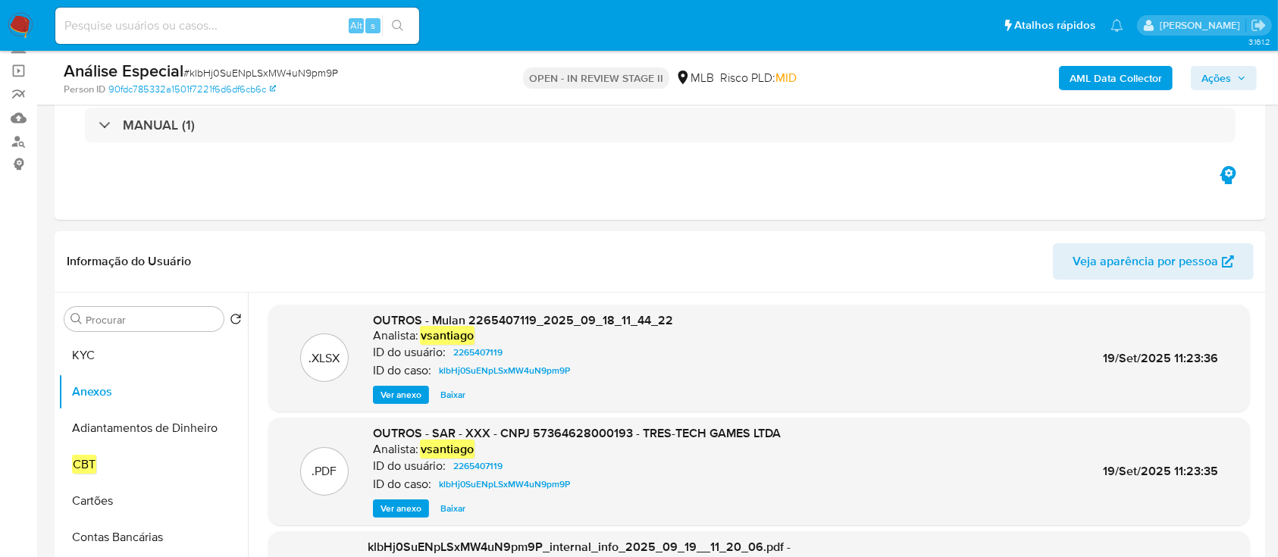
click at [1217, 74] on span "Ações" at bounding box center [1217, 78] width 30 height 24
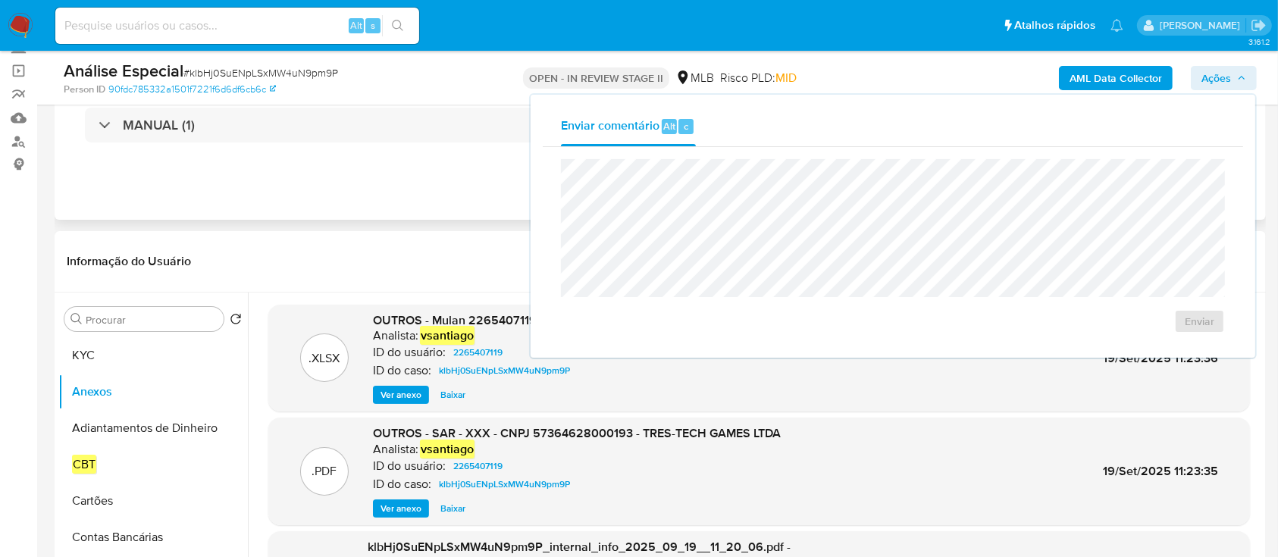
click at [357, 205] on div "Eventos ( 1 ) Ações MANUAL (1)" at bounding box center [661, 129] width 1212 height 182
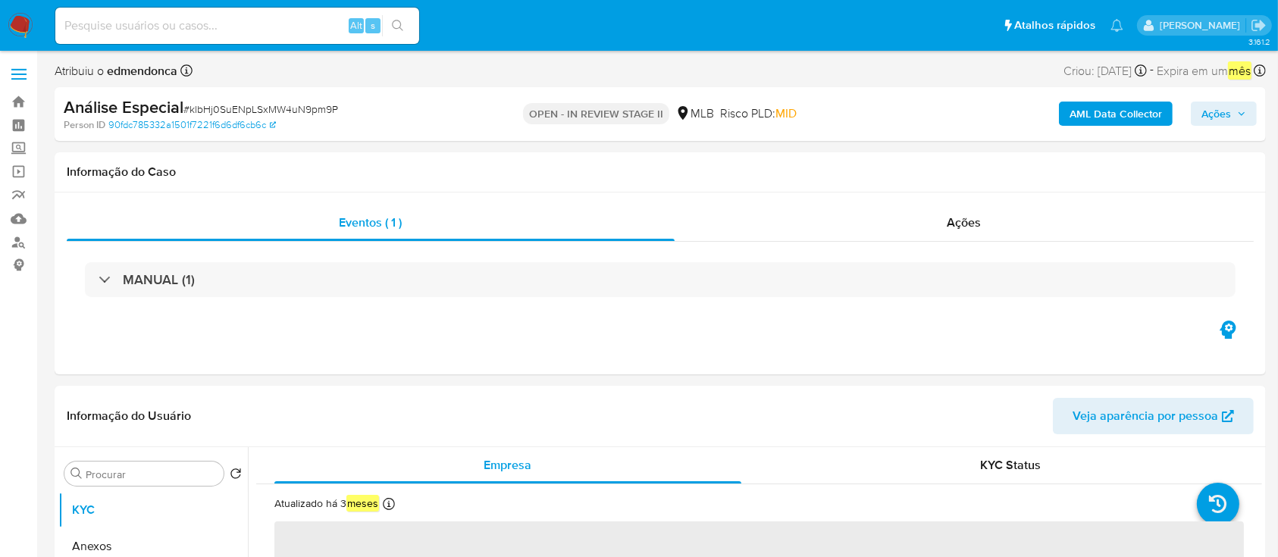
select select "10"
click at [525, 209] on div "Eventos ( 1 )" at bounding box center [371, 223] width 608 height 36
click at [680, 179] on h1 "Informação do Caso" at bounding box center [660, 172] width 1187 height 15
